Goal: Task Accomplishment & Management: Complete application form

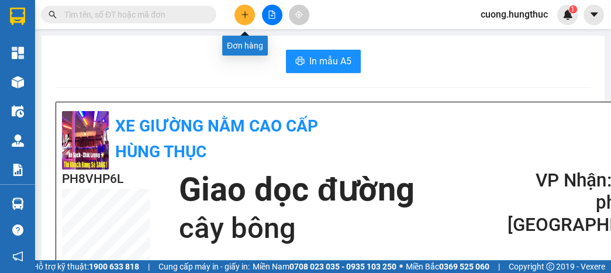
click at [245, 16] on icon "plus" at bounding box center [244, 14] width 1 height 6
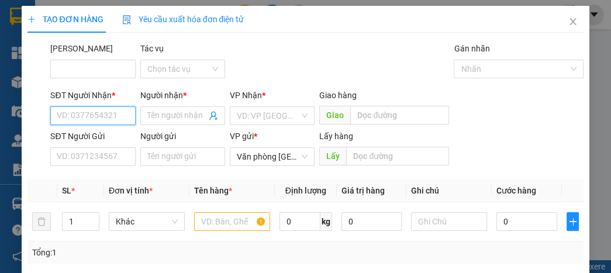
drag, startPoint x: 92, startPoint y: 117, endPoint x: 85, endPoint y: 119, distance: 7.4
click at [91, 119] on input "SĐT Người Nhận *" at bounding box center [92, 115] width 85 height 19
type input "0963117234"
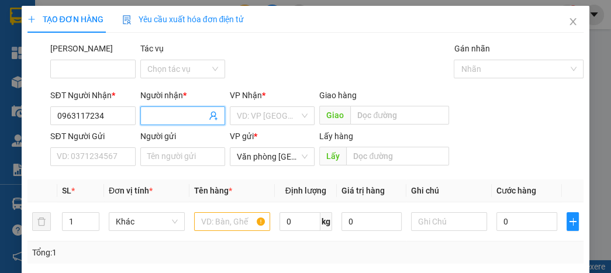
click at [195, 115] on input "Người nhận *" at bounding box center [176, 115] width 59 height 13
type input "[PERSON_NAME]"
click at [259, 116] on input "search" at bounding box center [268, 116] width 63 height 18
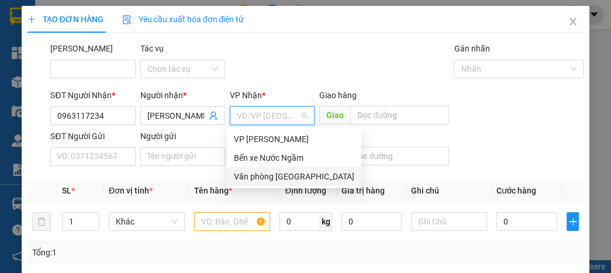
click at [262, 177] on div "Văn phòng [GEOGRAPHIC_DATA]" at bounding box center [294, 176] width 120 height 13
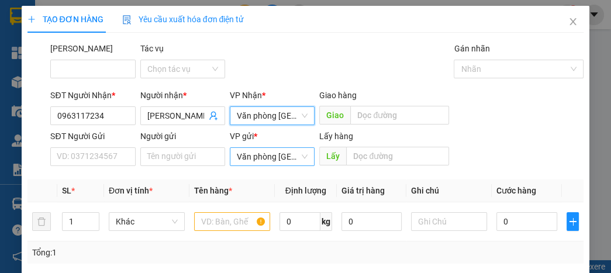
click at [264, 157] on span "Văn phòng [GEOGRAPHIC_DATA]" at bounding box center [272, 157] width 71 height 18
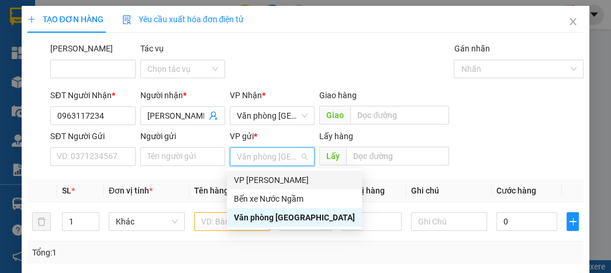
click at [265, 180] on div "VP [PERSON_NAME]" at bounding box center [294, 180] width 121 height 13
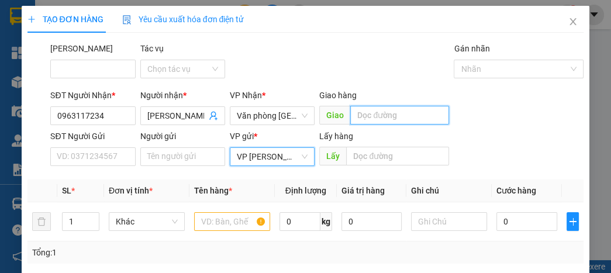
click at [382, 116] on input "text" at bounding box center [399, 115] width 99 height 19
type input "giang sơn"
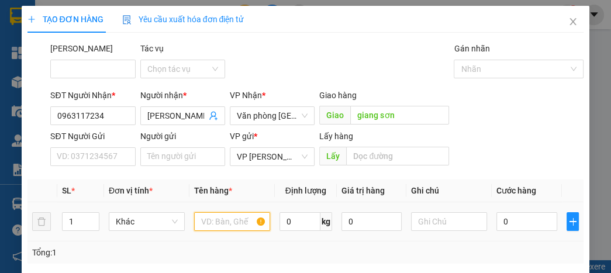
click at [209, 214] on input "text" at bounding box center [232, 221] width 76 height 19
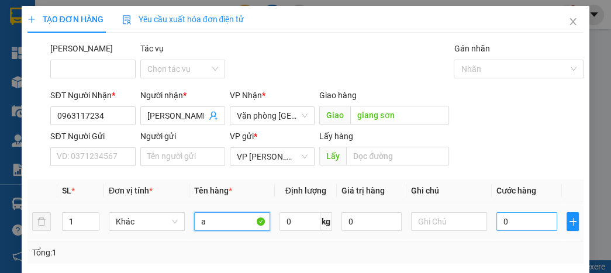
type input "a"
click at [496, 221] on input "0" at bounding box center [526, 221] width 60 height 19
type input "2"
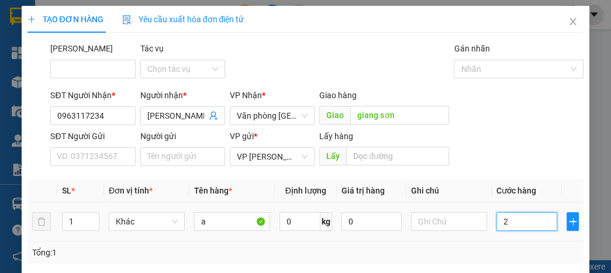
type input "20"
type input "200"
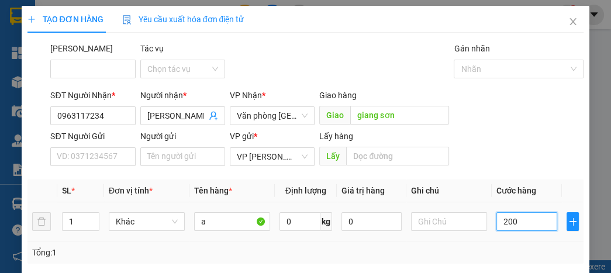
type input "200"
type input "2.000"
type input "20.000"
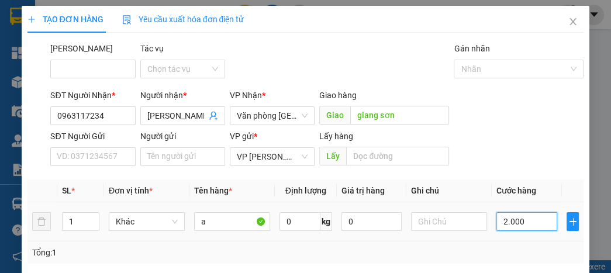
type input "20.000"
type input "200.000"
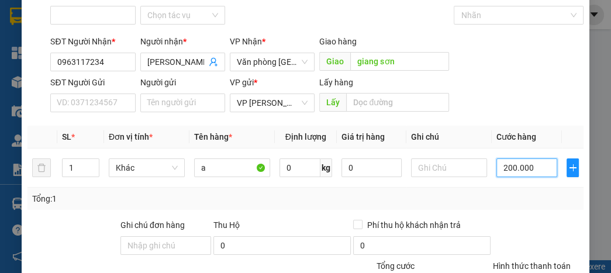
scroll to position [140, 0]
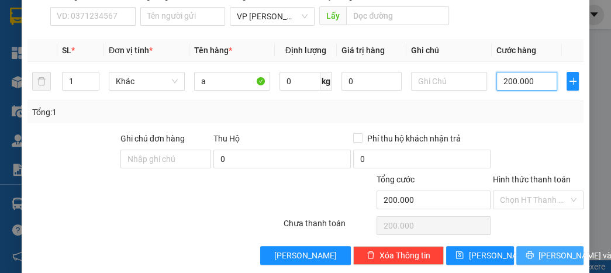
type input "200.000"
click at [548, 253] on span "[PERSON_NAME] và In" at bounding box center [579, 255] width 82 height 13
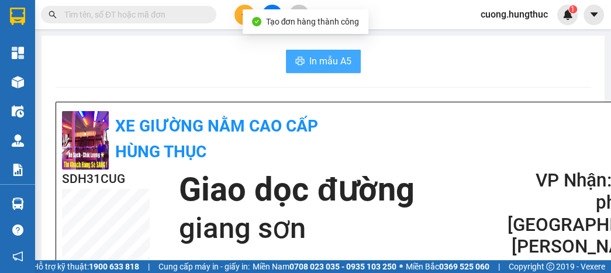
click at [306, 51] on button "In mẫu A5" at bounding box center [323, 61] width 75 height 23
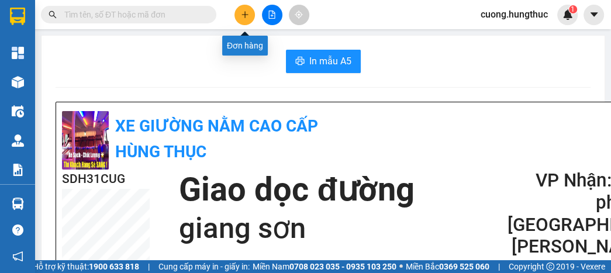
click at [245, 9] on button at bounding box center [244, 15] width 20 height 20
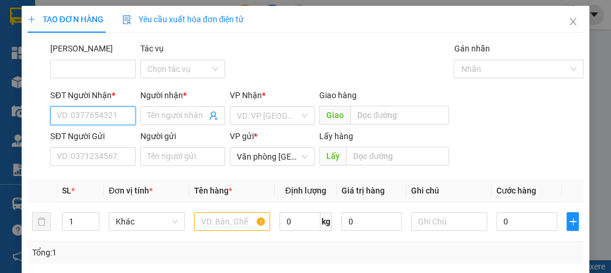
click at [99, 112] on input "SĐT Người Nhận *" at bounding box center [92, 115] width 85 height 19
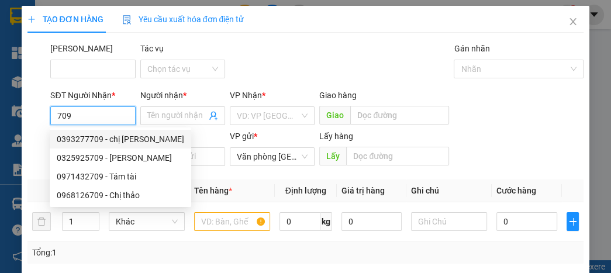
click at [109, 140] on div "0393277709 - chị [PERSON_NAME]" at bounding box center [120, 139] width 127 height 13
type input "0393277709"
type input "chị [PERSON_NAME]"
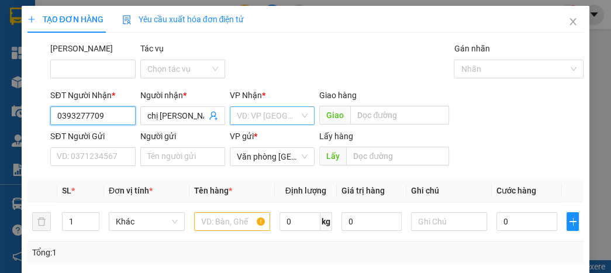
type input "0393277709"
click at [250, 120] on input "search" at bounding box center [268, 116] width 63 height 18
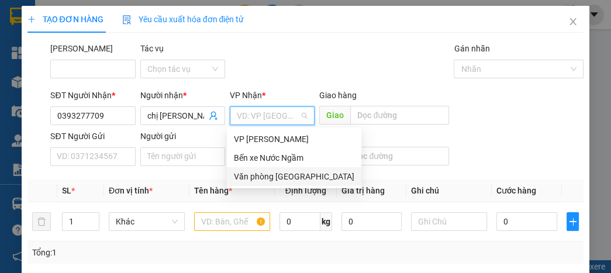
click at [259, 177] on div "Văn phòng [GEOGRAPHIC_DATA]" at bounding box center [294, 176] width 120 height 13
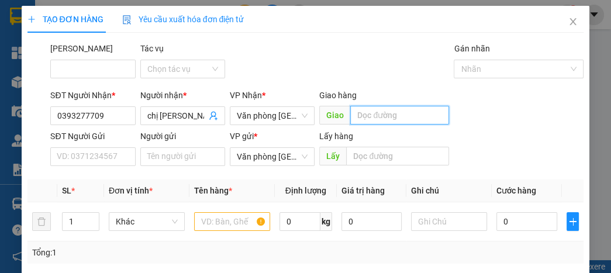
click at [369, 122] on input "text" at bounding box center [399, 115] width 99 height 19
click at [248, 160] on span "Văn phòng [GEOGRAPHIC_DATA]" at bounding box center [272, 157] width 71 height 18
type input "lạt"
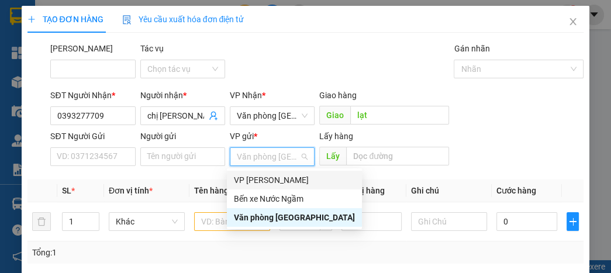
click at [273, 180] on div "VP [PERSON_NAME]" at bounding box center [294, 180] width 121 height 13
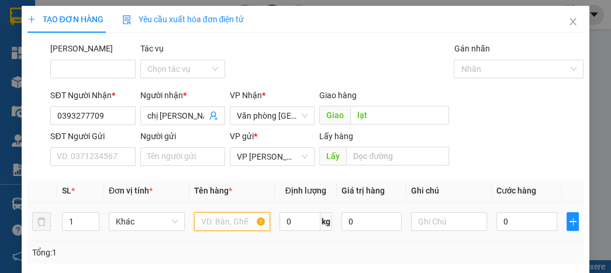
click at [251, 219] on input "text" at bounding box center [232, 221] width 76 height 19
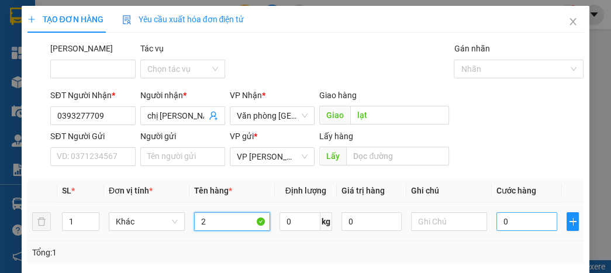
type input "2"
click at [504, 222] on input "0" at bounding box center [526, 221] width 60 height 19
type input "7"
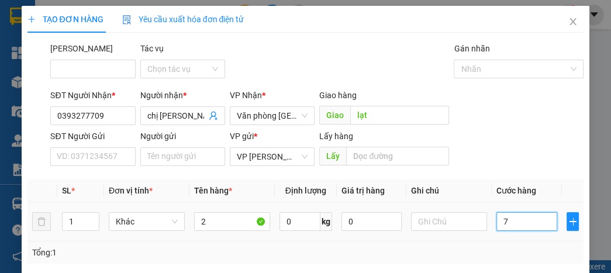
type input "70"
type input "700"
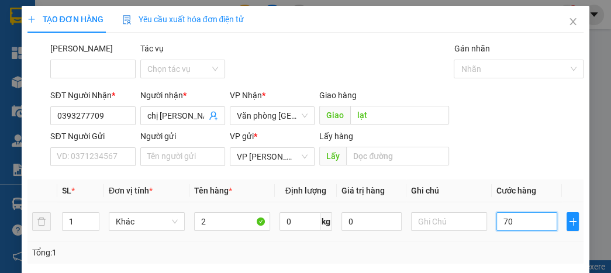
type input "700"
type input "7.000"
type input "70.000"
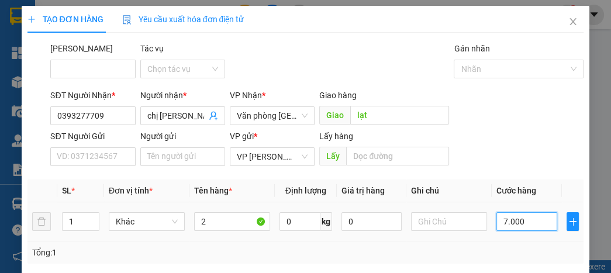
type input "70.000"
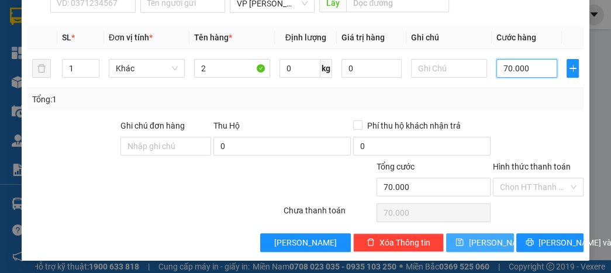
scroll to position [154, 0]
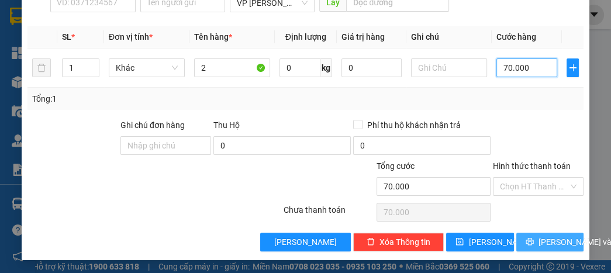
type input "70.000"
click at [539, 240] on span "[PERSON_NAME] và In" at bounding box center [579, 241] width 82 height 13
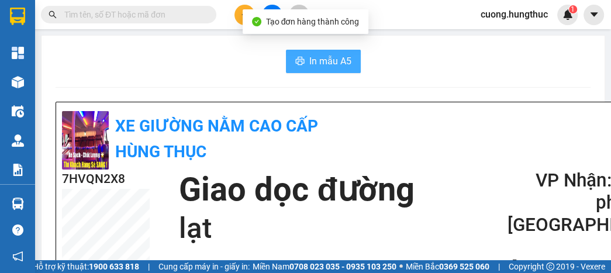
click at [320, 59] on span "In mẫu A5" at bounding box center [330, 61] width 42 height 15
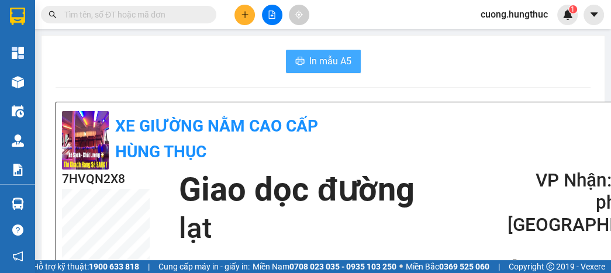
click at [312, 61] on span "In mẫu A5" at bounding box center [330, 61] width 42 height 15
